Goal: Entertainment & Leisure: Consume media (video, audio)

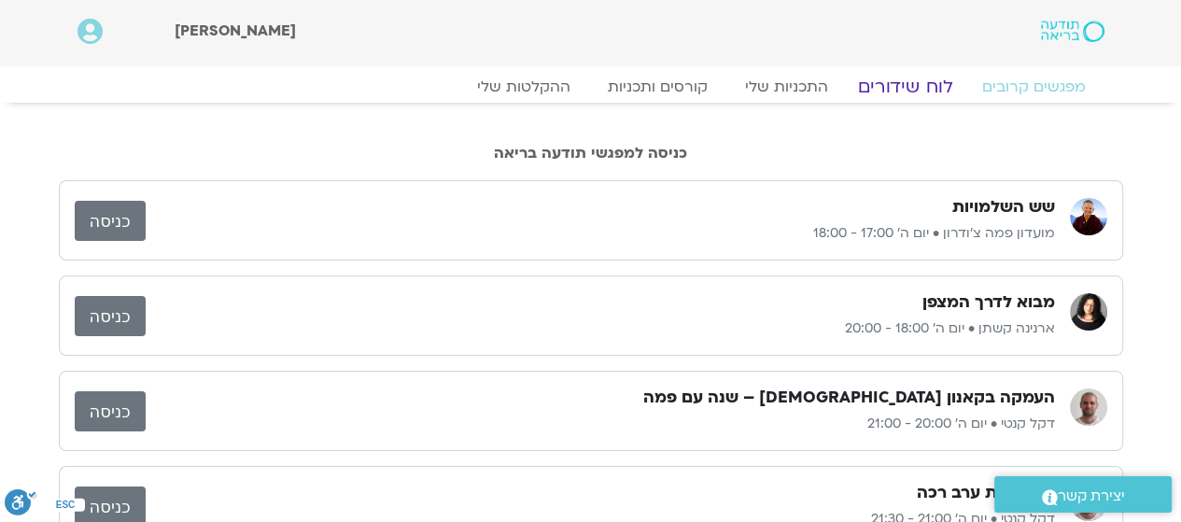
click at [874, 84] on link "לוח שידורים" at bounding box center [905, 87] width 140 height 22
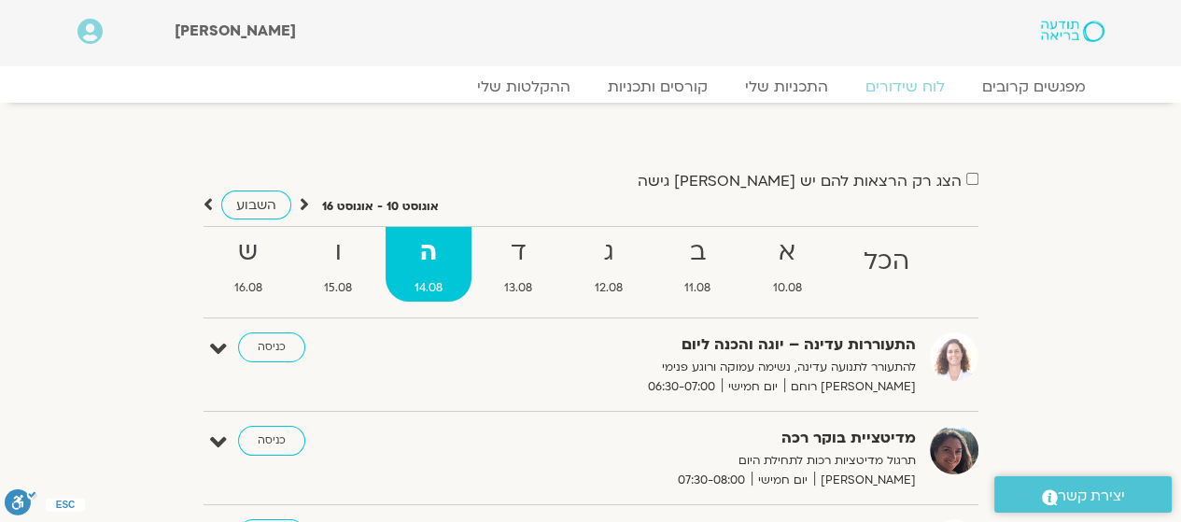
click at [500, 240] on strong "ד" at bounding box center [518, 253] width 87 height 42
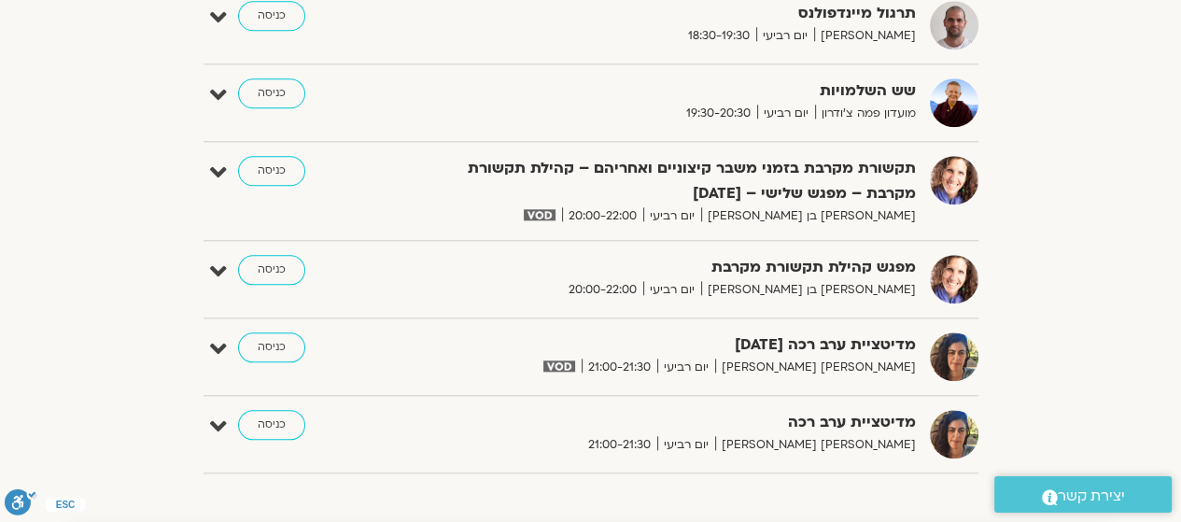
scroll to position [1587, 0]
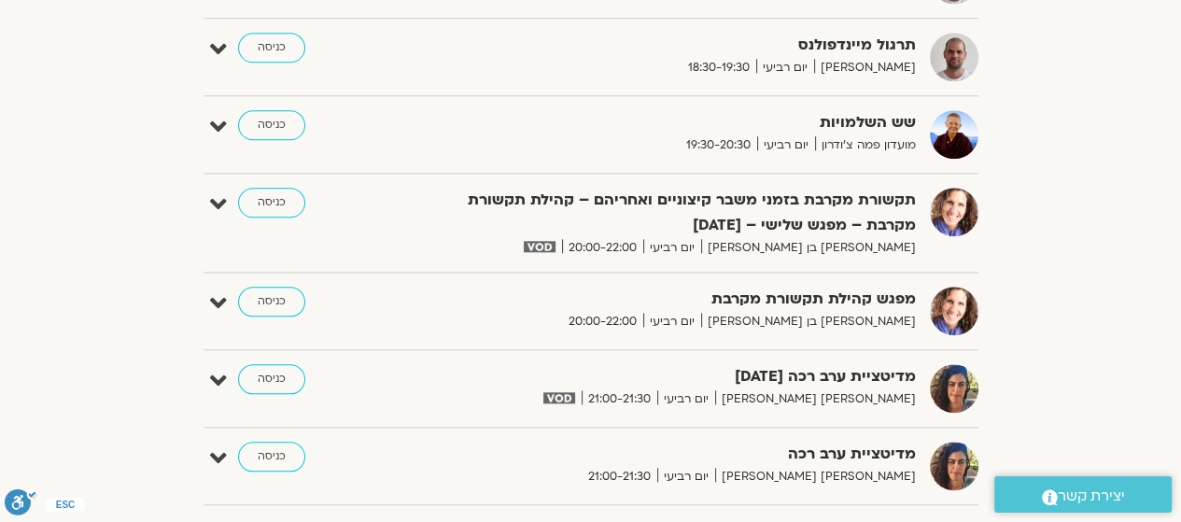
click at [284, 206] on link "כניסה" at bounding box center [271, 203] width 67 height 30
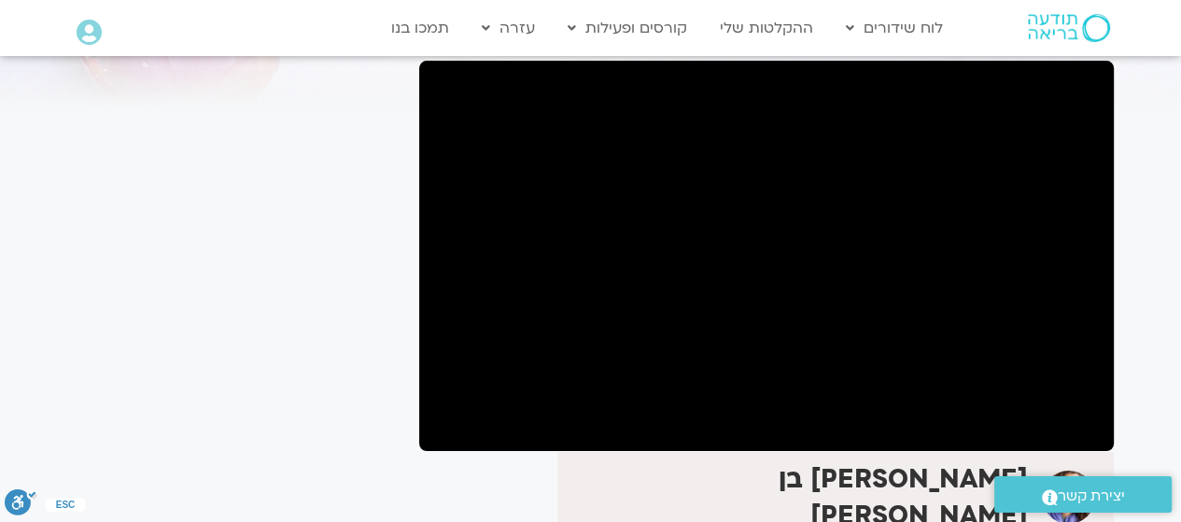
scroll to position [187, 0]
